Goal: Information Seeking & Learning: Learn about a topic

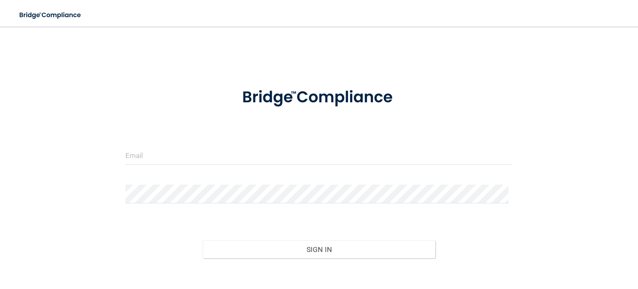
click at [148, 166] on div at bounding box center [319, 158] width 400 height 25
click at [150, 159] on input "email" at bounding box center [318, 155] width 387 height 19
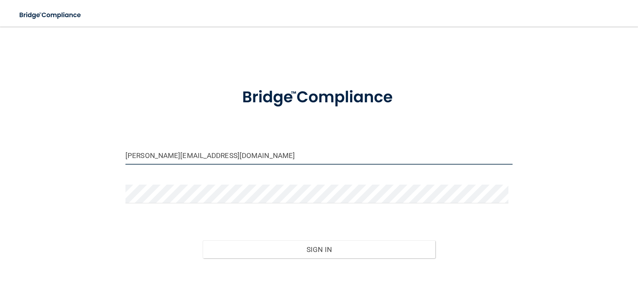
type input "[PERSON_NAME][EMAIL_ADDRESS][DOMAIN_NAME]"
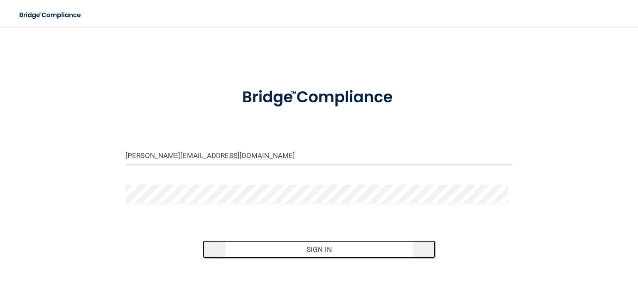
click at [342, 248] on button "Sign In" at bounding box center [319, 249] width 232 height 18
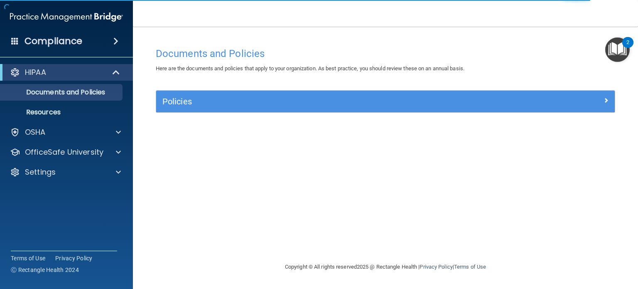
click at [67, 79] on div "HIPAA" at bounding box center [66, 72] width 133 height 17
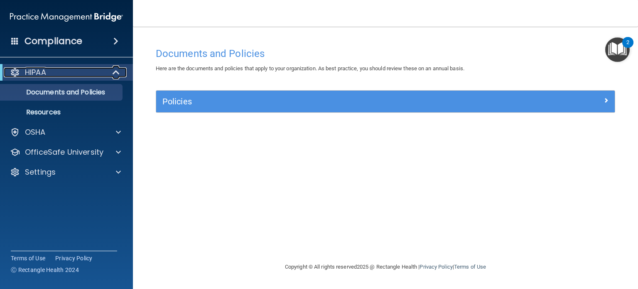
click at [115, 74] on span at bounding box center [116, 72] width 7 height 10
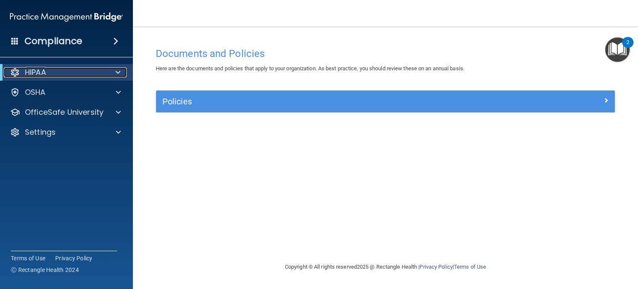
click at [115, 74] on div at bounding box center [116, 72] width 20 height 10
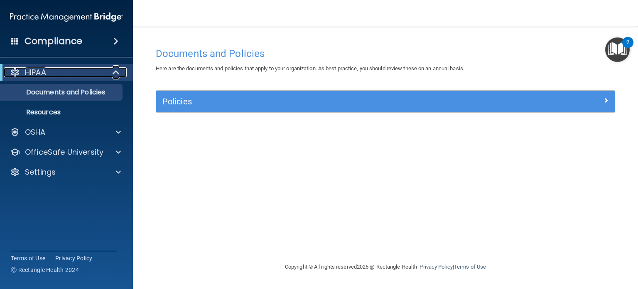
click at [27, 74] on p "HIPAA" at bounding box center [35, 72] width 21 height 10
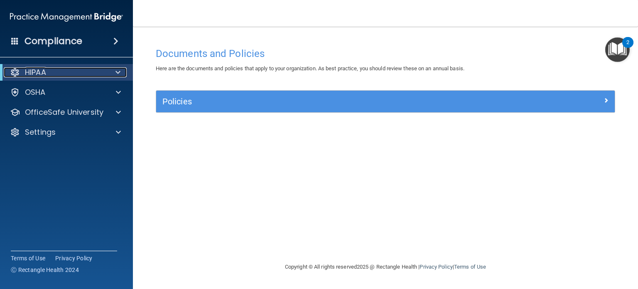
click at [27, 74] on p "HIPAA" at bounding box center [35, 72] width 21 height 10
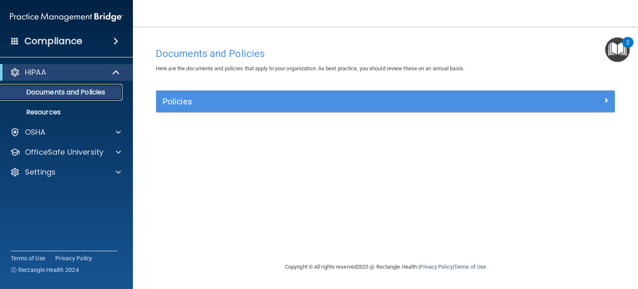
click at [35, 98] on link "Documents and Policies" at bounding box center [57, 92] width 131 height 17
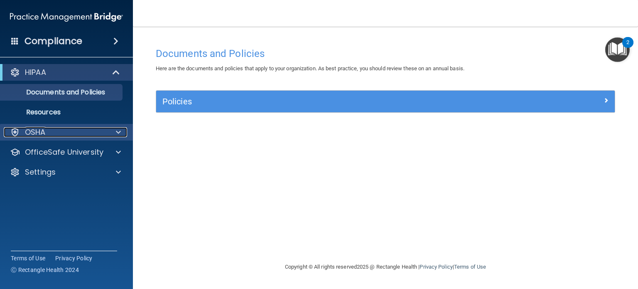
click at [117, 131] on span at bounding box center [118, 132] width 5 height 10
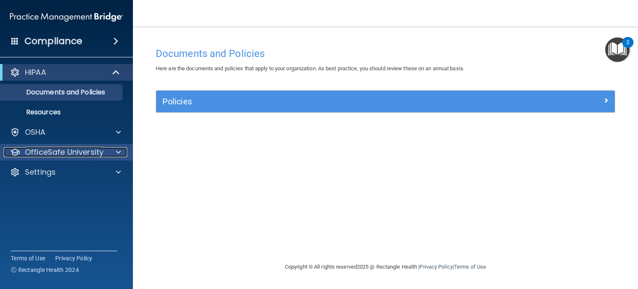
click at [118, 152] on span at bounding box center [118, 152] width 5 height 10
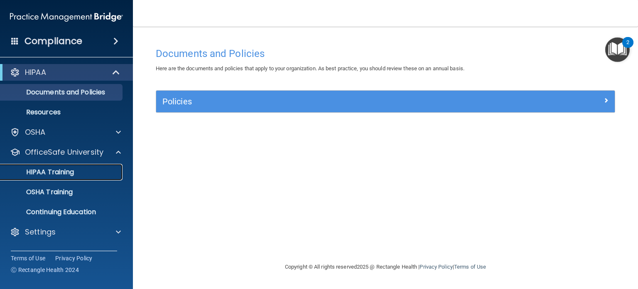
click at [76, 174] on div "HIPAA Training" at bounding box center [61, 172] width 113 height 8
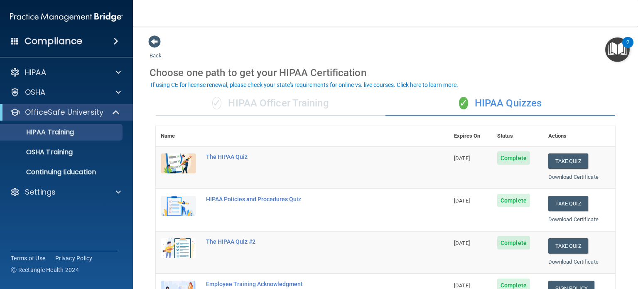
click at [270, 100] on div "✓ HIPAA Officer Training" at bounding box center [271, 103] width 230 height 25
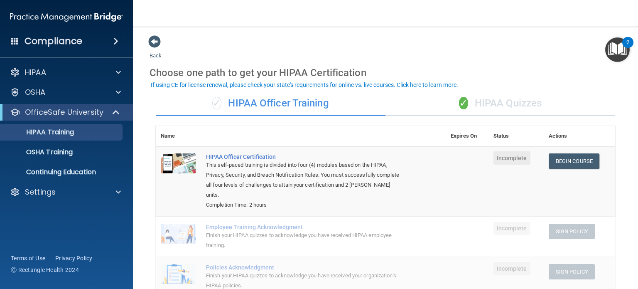
click at [507, 106] on div "✓ HIPAA Quizzes" at bounding box center [501, 103] width 230 height 25
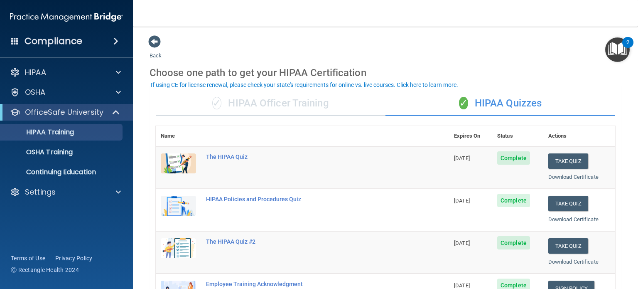
click at [286, 103] on div "✓ HIPAA Officer Training" at bounding box center [271, 103] width 230 height 25
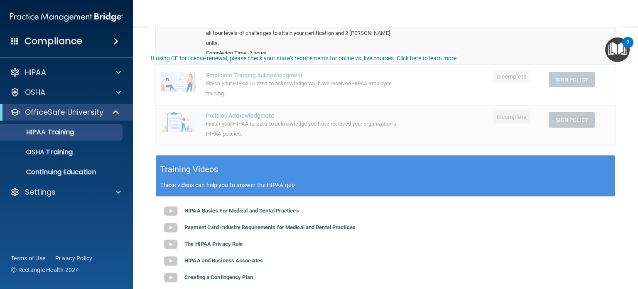
scroll to position [26, 0]
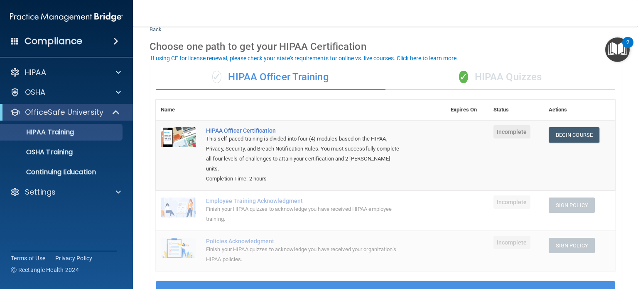
click at [489, 69] on div "✓ HIPAA Quizzes" at bounding box center [501, 77] width 230 height 25
